Goal: Task Accomplishment & Management: Use online tool/utility

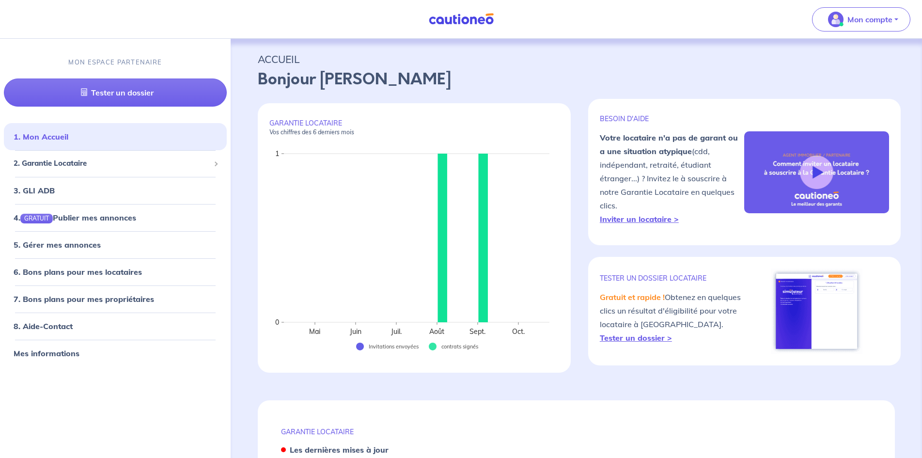
click at [676, 117] on p "BESOIN D'AIDE" at bounding box center [671, 118] width 145 height 9
click at [861, 14] on p "Mon compte" at bounding box center [869, 20] width 45 height 12
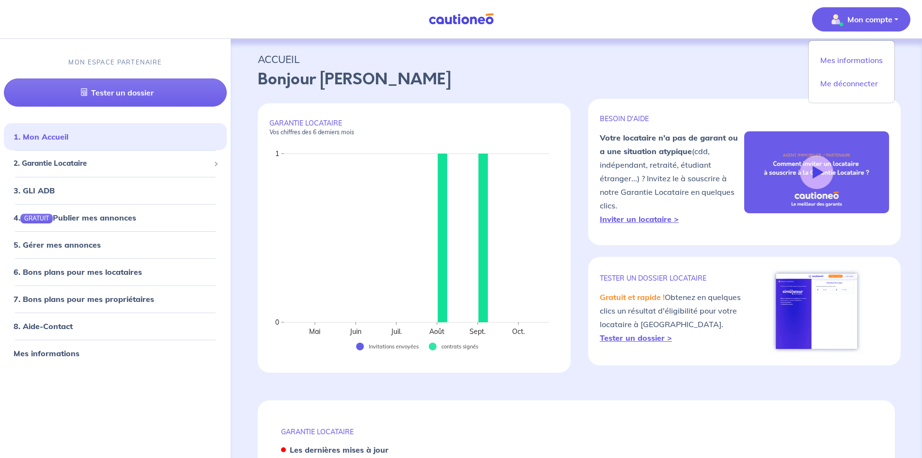
click at [861, 14] on p "Mon compte" at bounding box center [869, 20] width 45 height 12
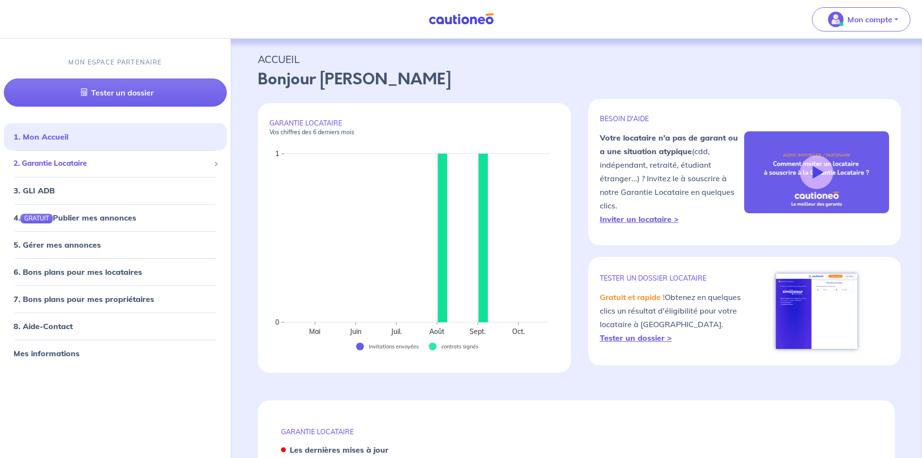
click at [68, 163] on span "2. Garantie Locataire" at bounding box center [112, 163] width 196 height 11
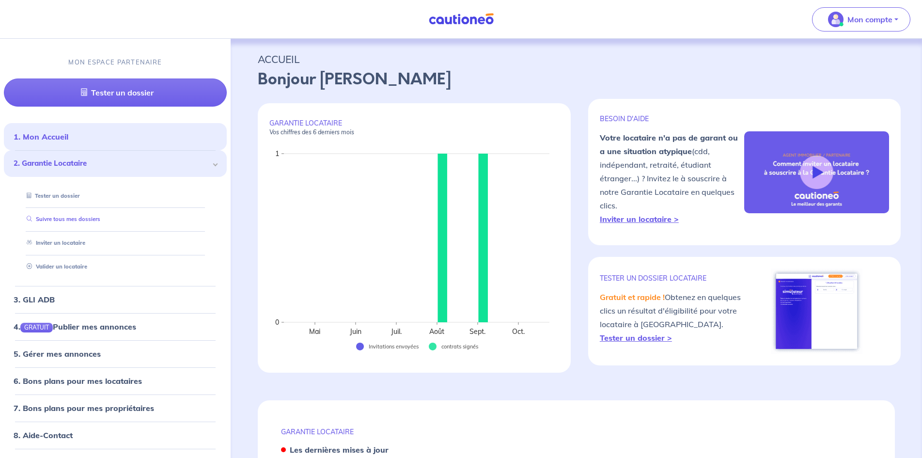
click at [100, 217] on link "Suivre tous mes dossiers" at bounding box center [61, 218] width 77 height 7
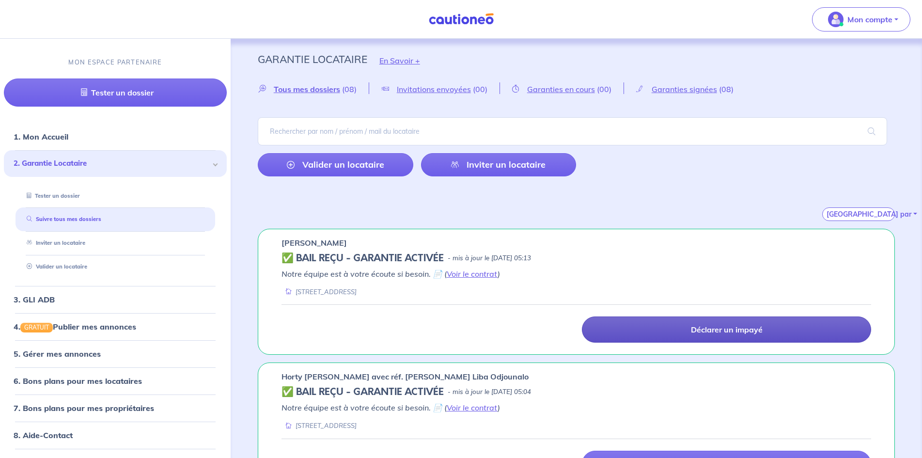
click at [728, 328] on p "Déclarer un impayé" at bounding box center [727, 329] width 72 height 10
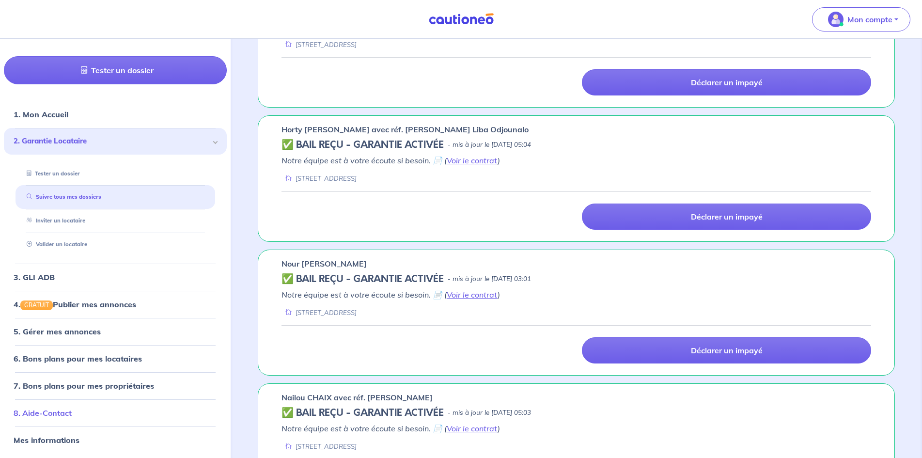
scroll to position [291, 0]
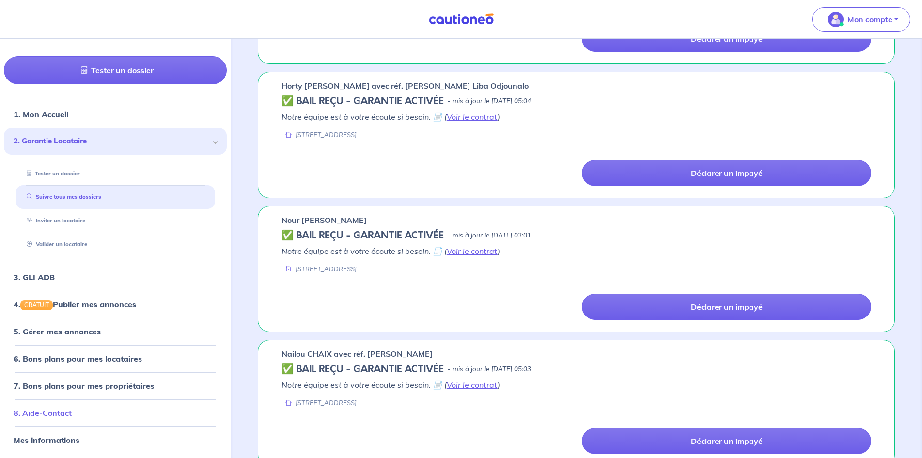
click at [58, 417] on link "8. Aide-Contact" at bounding box center [43, 413] width 58 height 10
